Goal: Information Seeking & Learning: Understand process/instructions

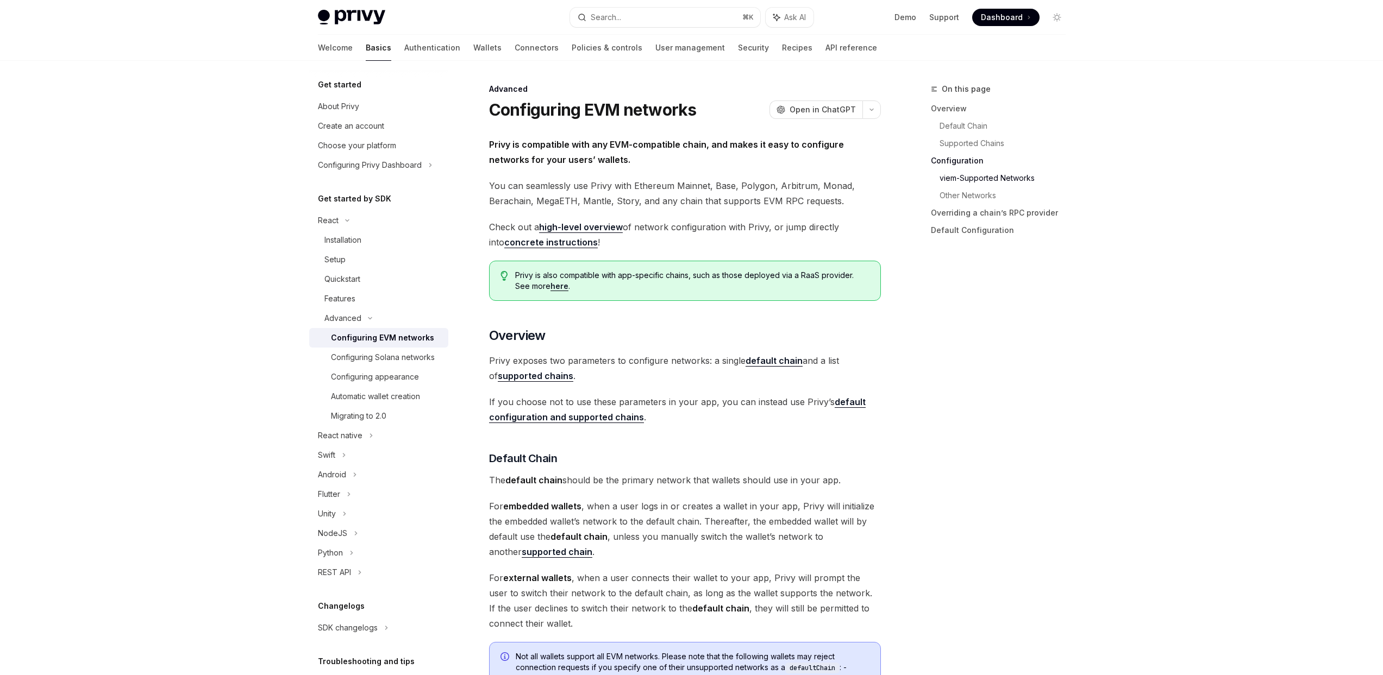
scroll to position [1311, 0]
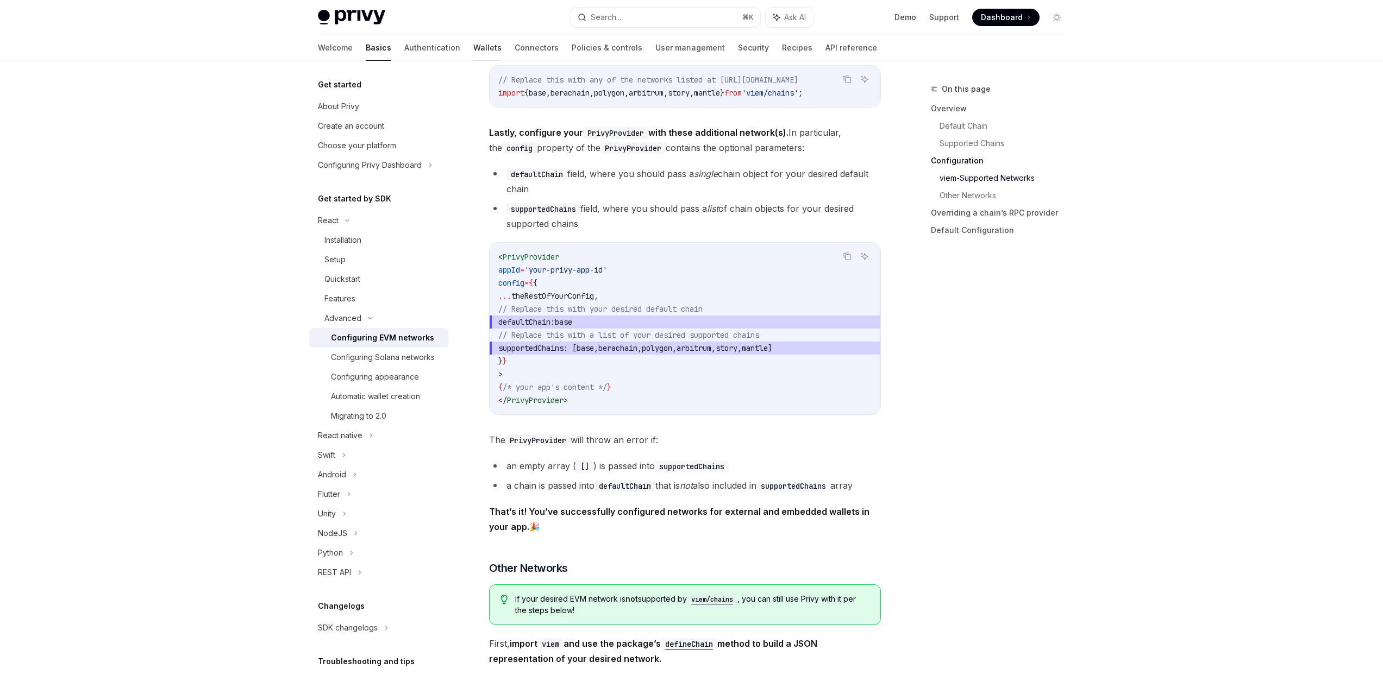
click at [473, 47] on link "Wallets" at bounding box center [487, 48] width 28 height 26
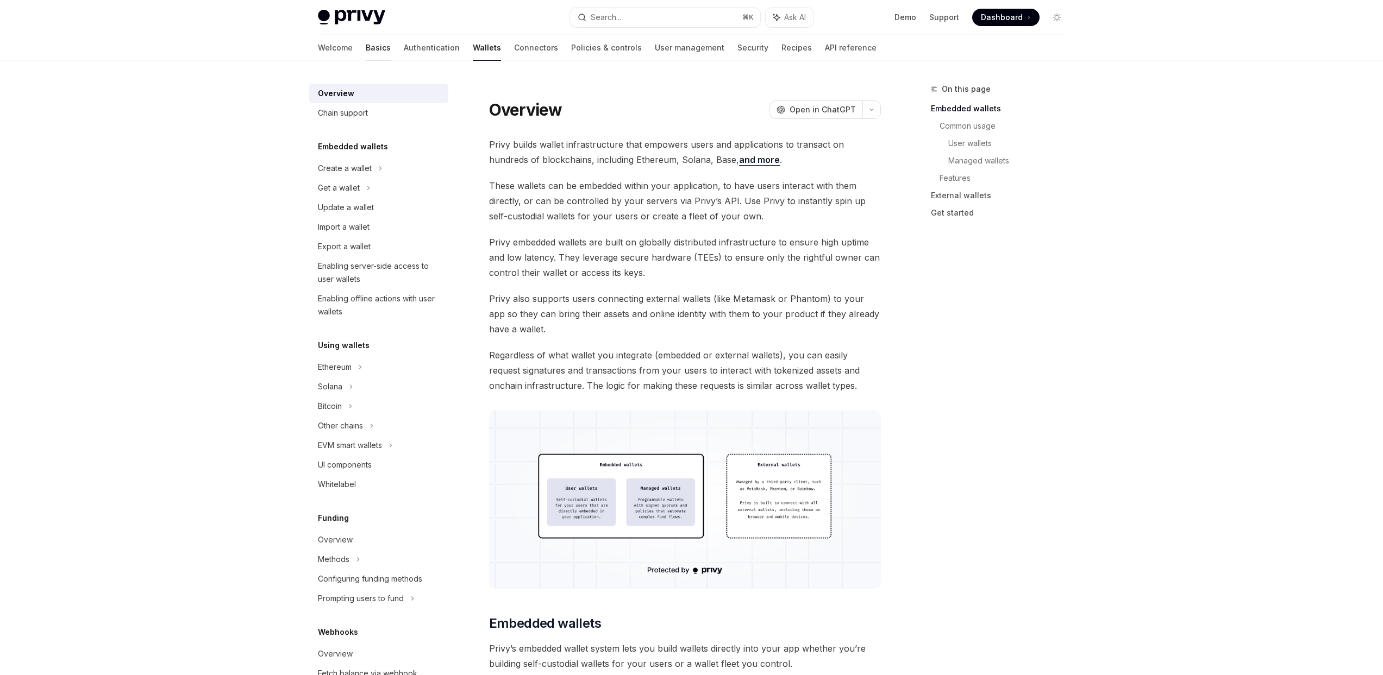
click at [366, 42] on link "Basics" at bounding box center [378, 48] width 25 height 26
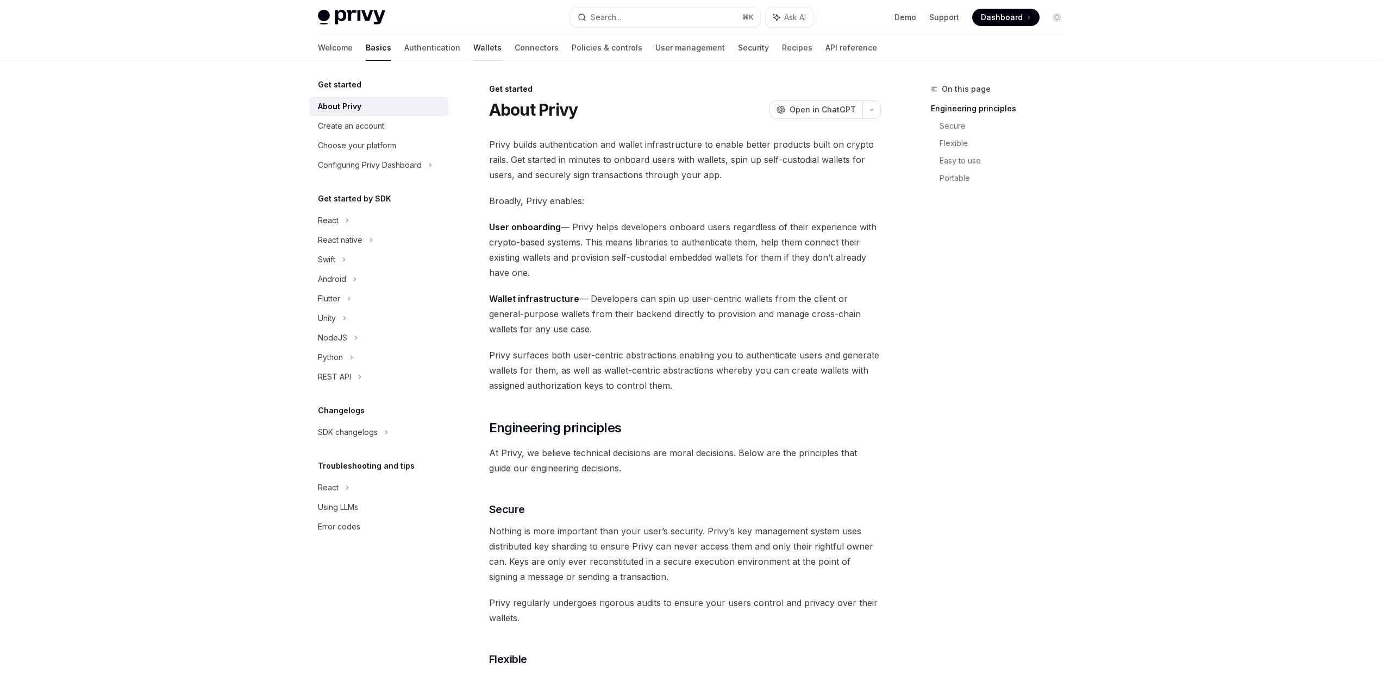
click at [473, 46] on link "Wallets" at bounding box center [487, 48] width 28 height 26
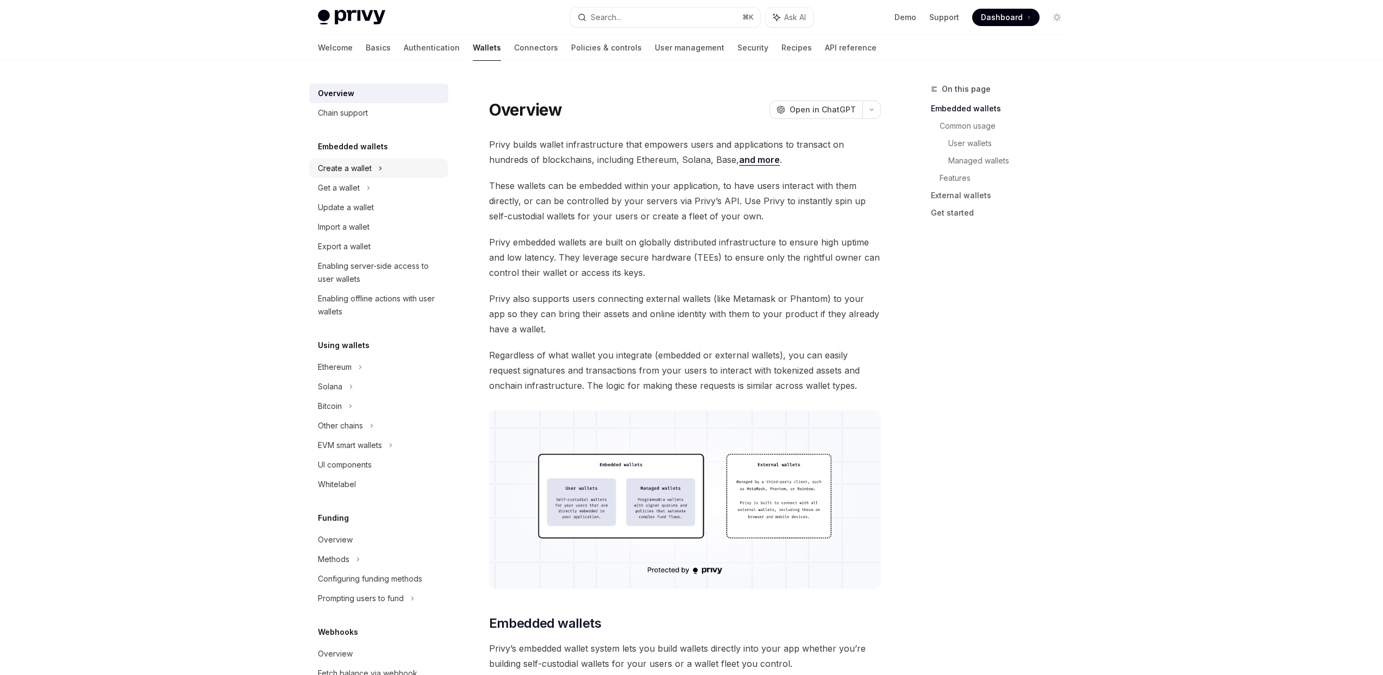
click at [382, 171] on div "Create a wallet" at bounding box center [378, 169] width 139 height 20
type textarea "*"
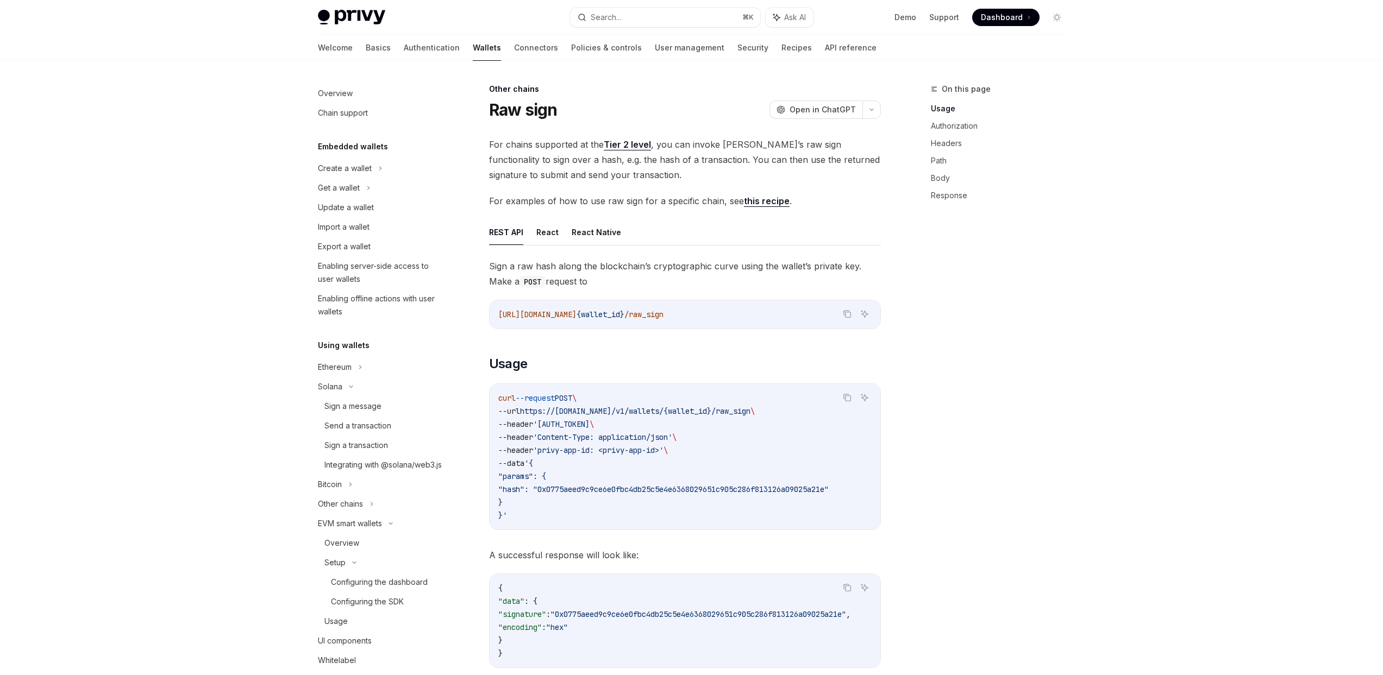
scroll to position [61, 0]
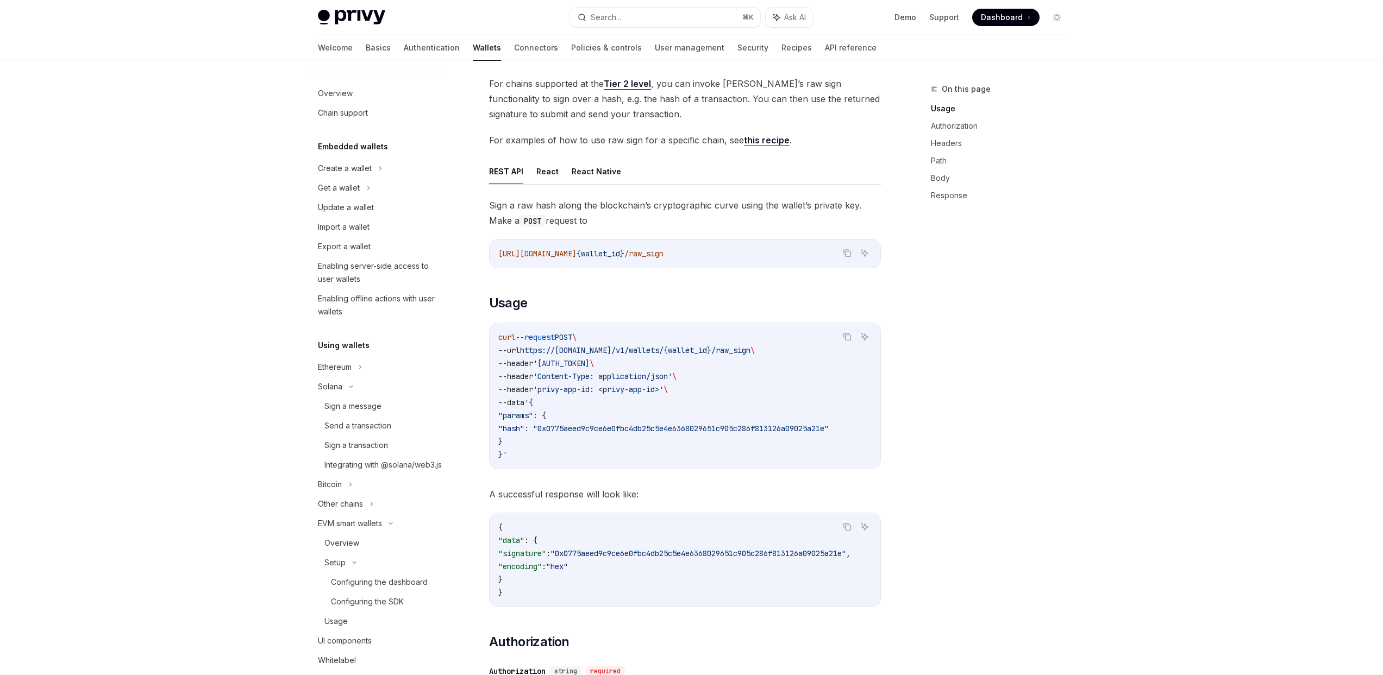
click at [473, 55] on link "Wallets" at bounding box center [487, 48] width 28 height 26
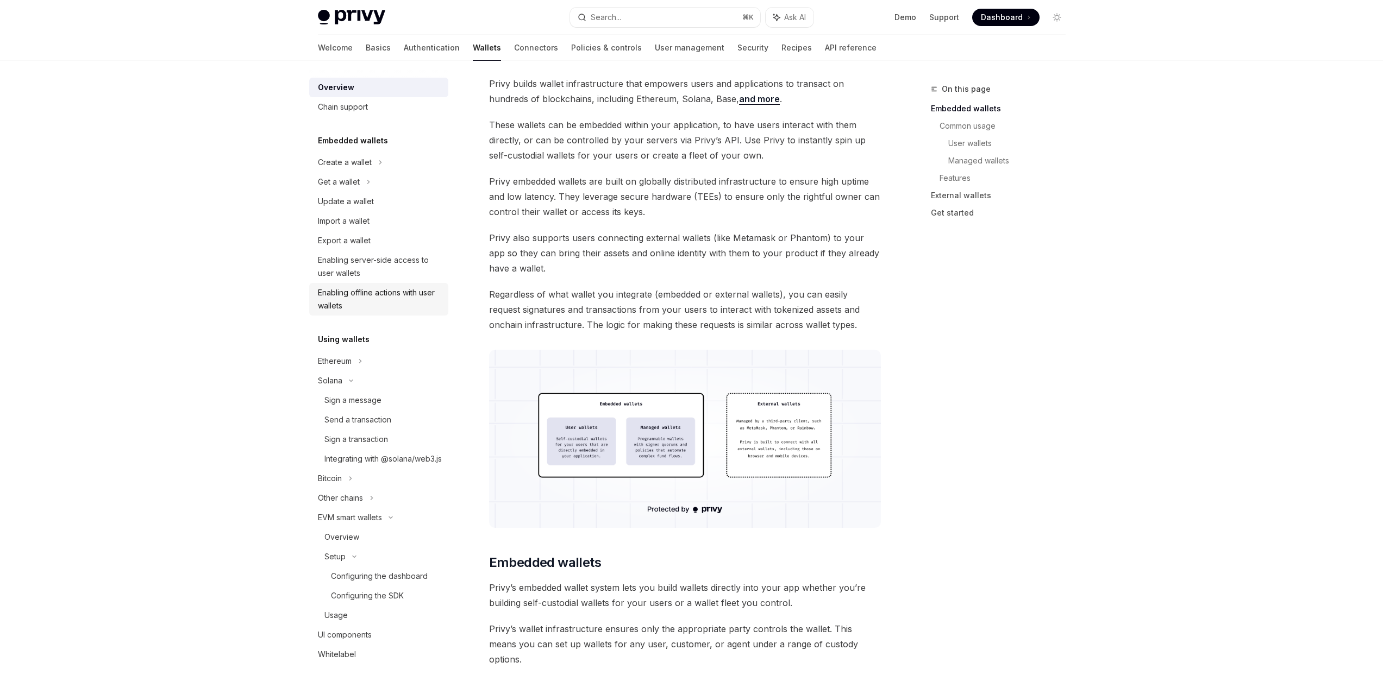
scroll to position [203, 0]
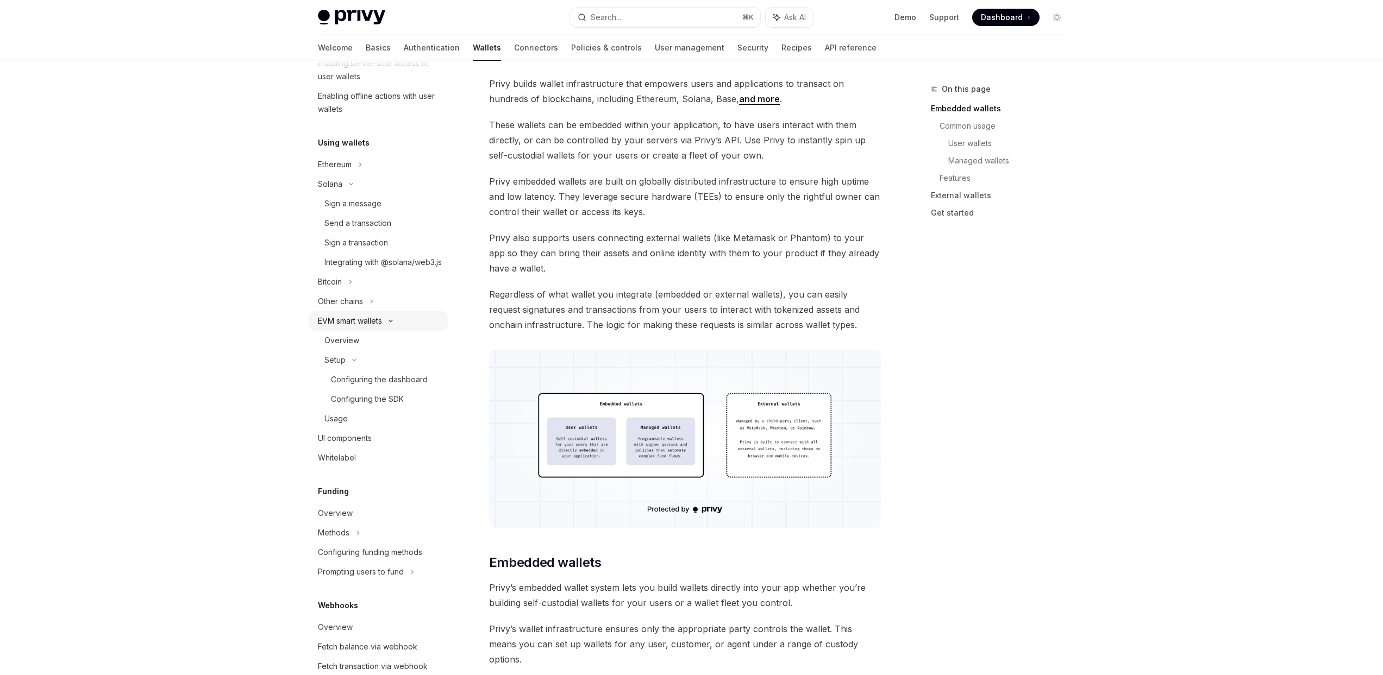
click at [376, 328] on div "EVM smart wallets" at bounding box center [350, 321] width 64 height 13
click at [378, 328] on div "EVM smart wallets" at bounding box center [350, 321] width 64 height 13
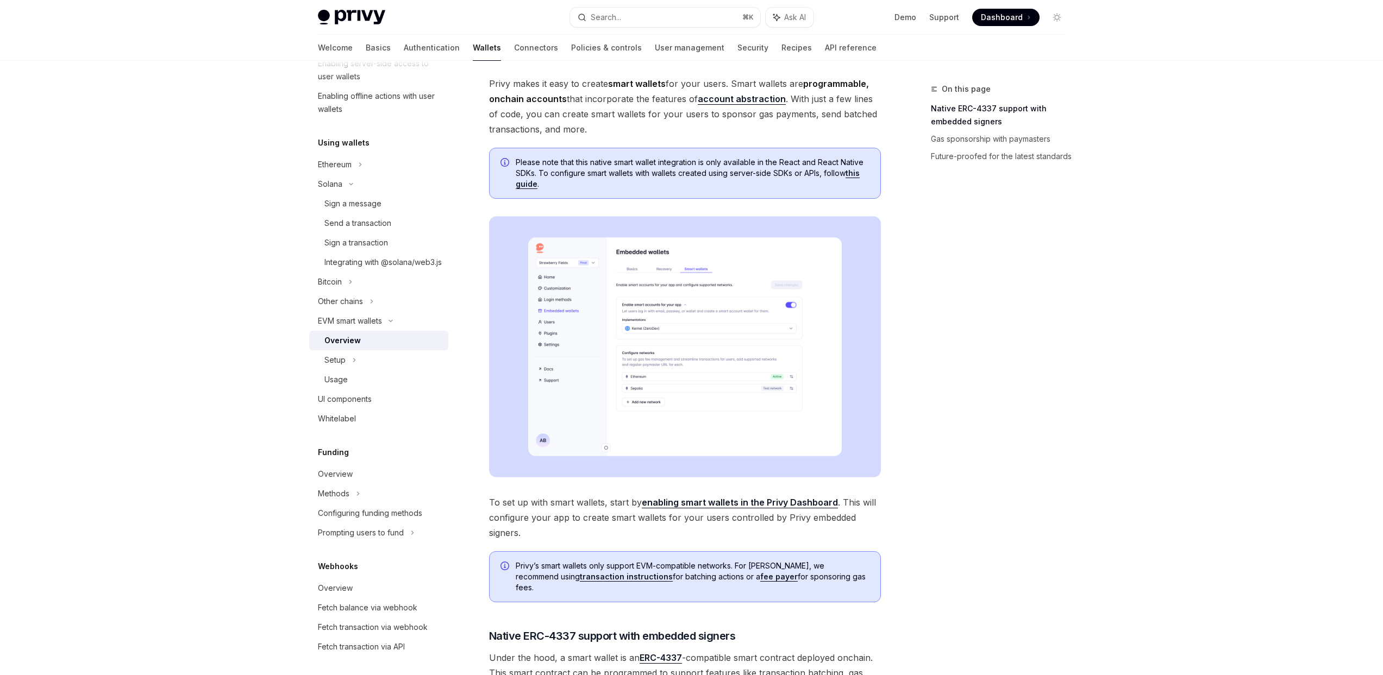
click at [362, 347] on div "Overview" at bounding box center [382, 340] width 117 height 13
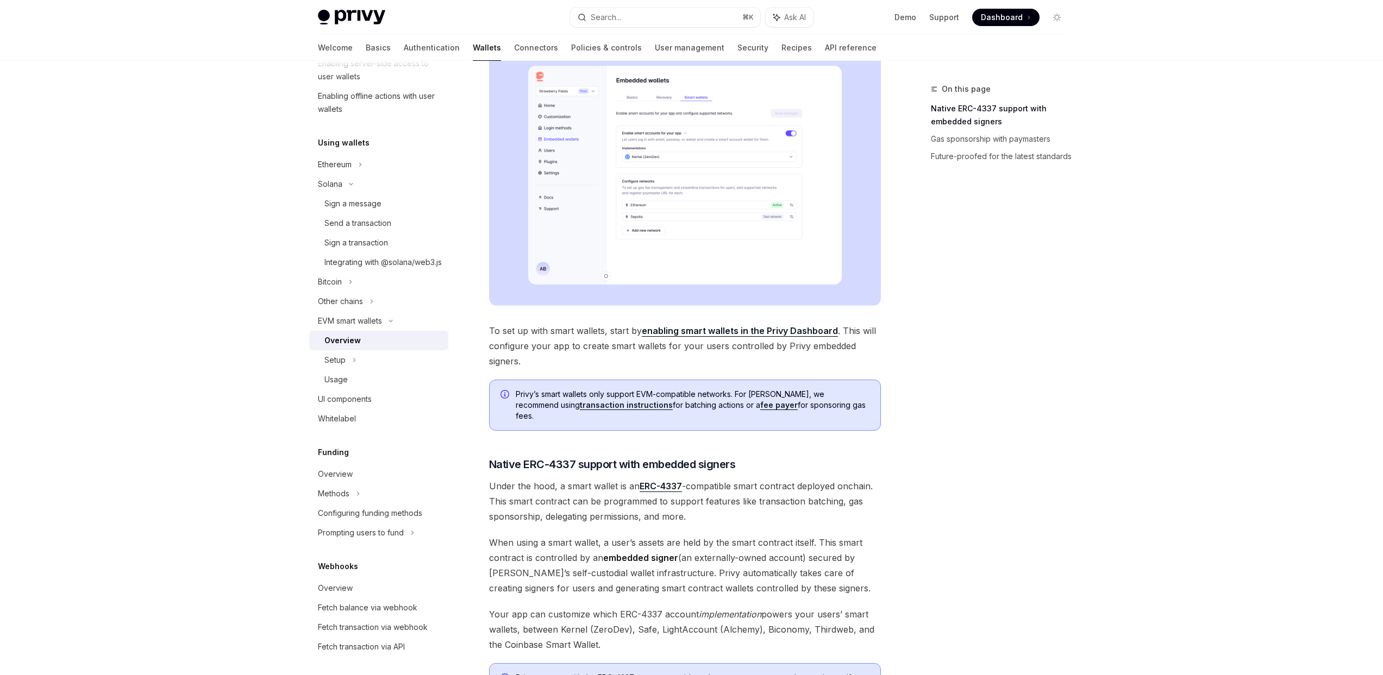
scroll to position [233, 0]
click at [700, 332] on link "enabling smart wallets in the Privy Dashboard" at bounding box center [740, 330] width 196 height 11
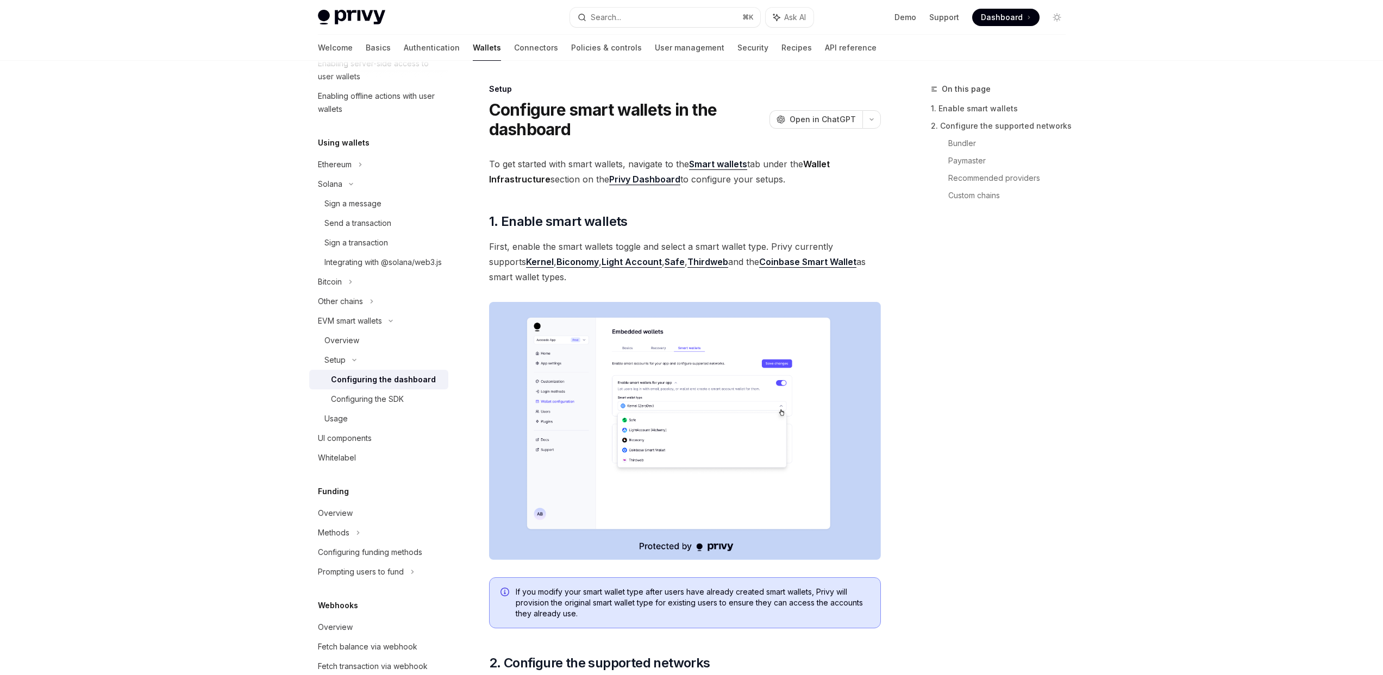
type textarea "*"
click at [656, 179] on link "Privy Dashboard" at bounding box center [644, 179] width 71 height 11
